Goal: Task Accomplishment & Management: Complete application form

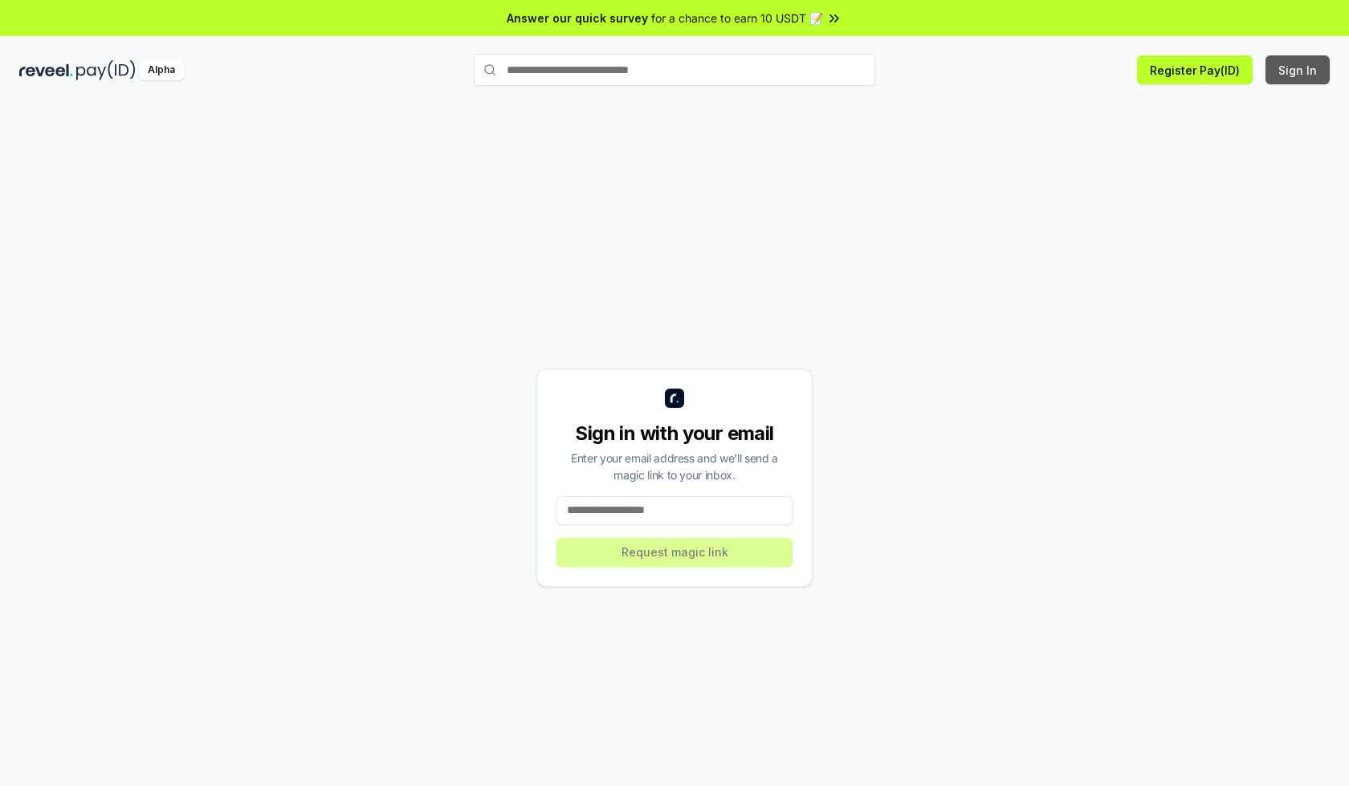
click at [1298, 70] on button "Sign In" at bounding box center [1297, 69] width 64 height 29
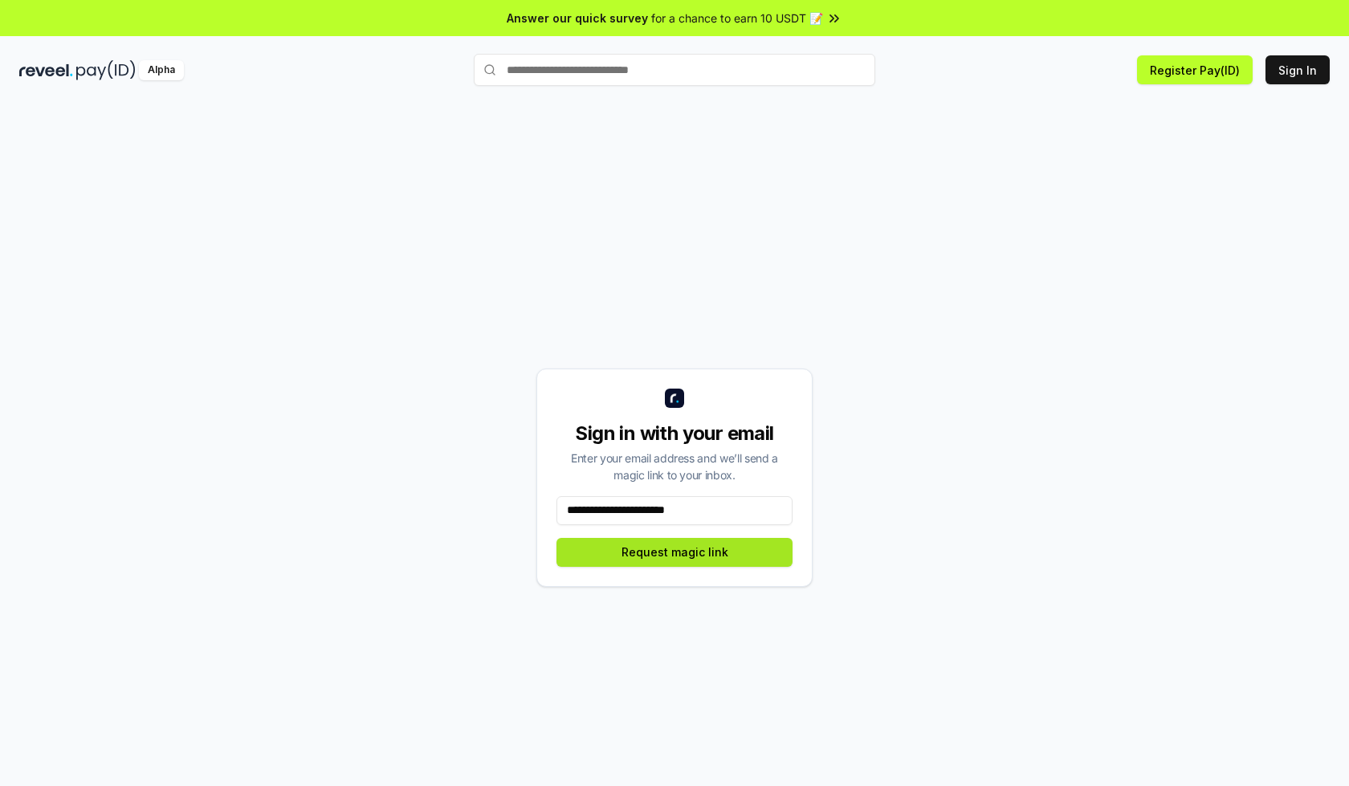
type input "**********"
click at [674, 552] on button "Request magic link" at bounding box center [674, 552] width 236 height 29
